Goal: Task Accomplishment & Management: Complete application form

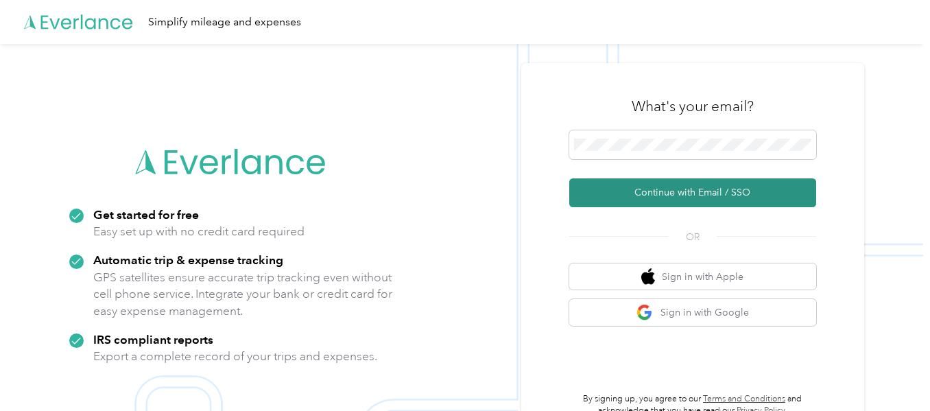
click at [659, 179] on button "Continue with Email / SSO" at bounding box center [692, 192] width 247 height 29
click at [674, 189] on button "Continue with Email / SSO" at bounding box center [692, 192] width 247 height 29
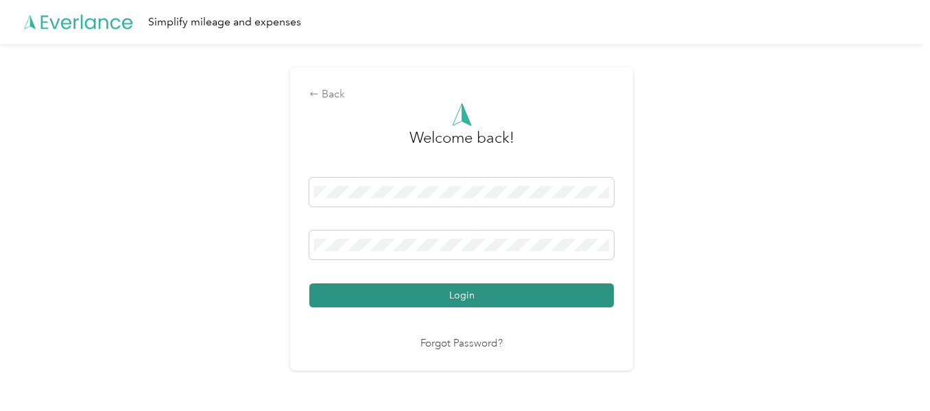
click at [457, 290] on button "Login" at bounding box center [461, 295] width 305 height 24
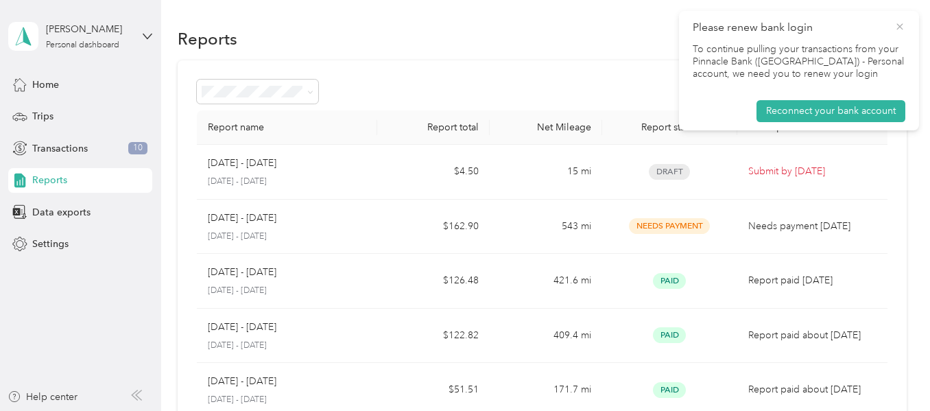
click at [901, 24] on icon at bounding box center [899, 27] width 11 height 12
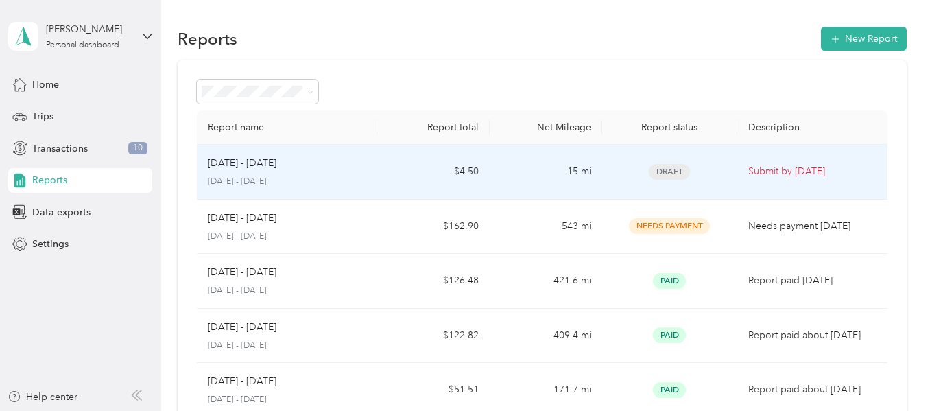
click at [763, 165] on p "Submit by [DATE]" at bounding box center [812, 171] width 128 height 15
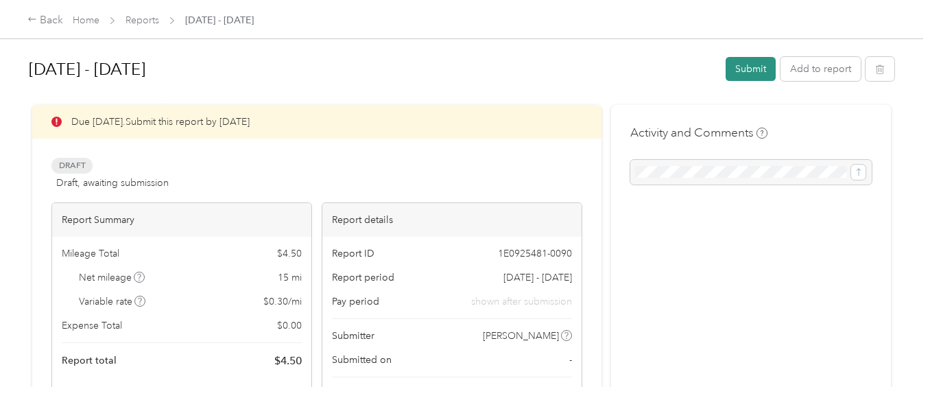
click at [746, 63] on button "Submit" at bounding box center [751, 69] width 50 height 24
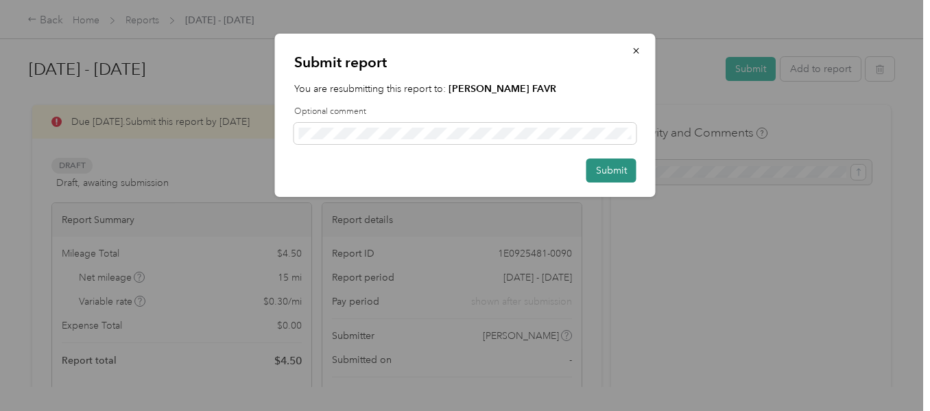
click at [606, 166] on button "Submit" at bounding box center [611, 170] width 50 height 24
